Goal: Task Accomplishment & Management: Complete application form

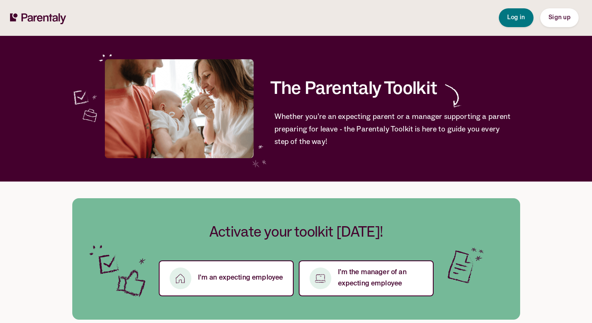
click at [549, 17] on span "Sign up" at bounding box center [559, 18] width 22 height 6
